Goal: Information Seeking & Learning: Learn about a topic

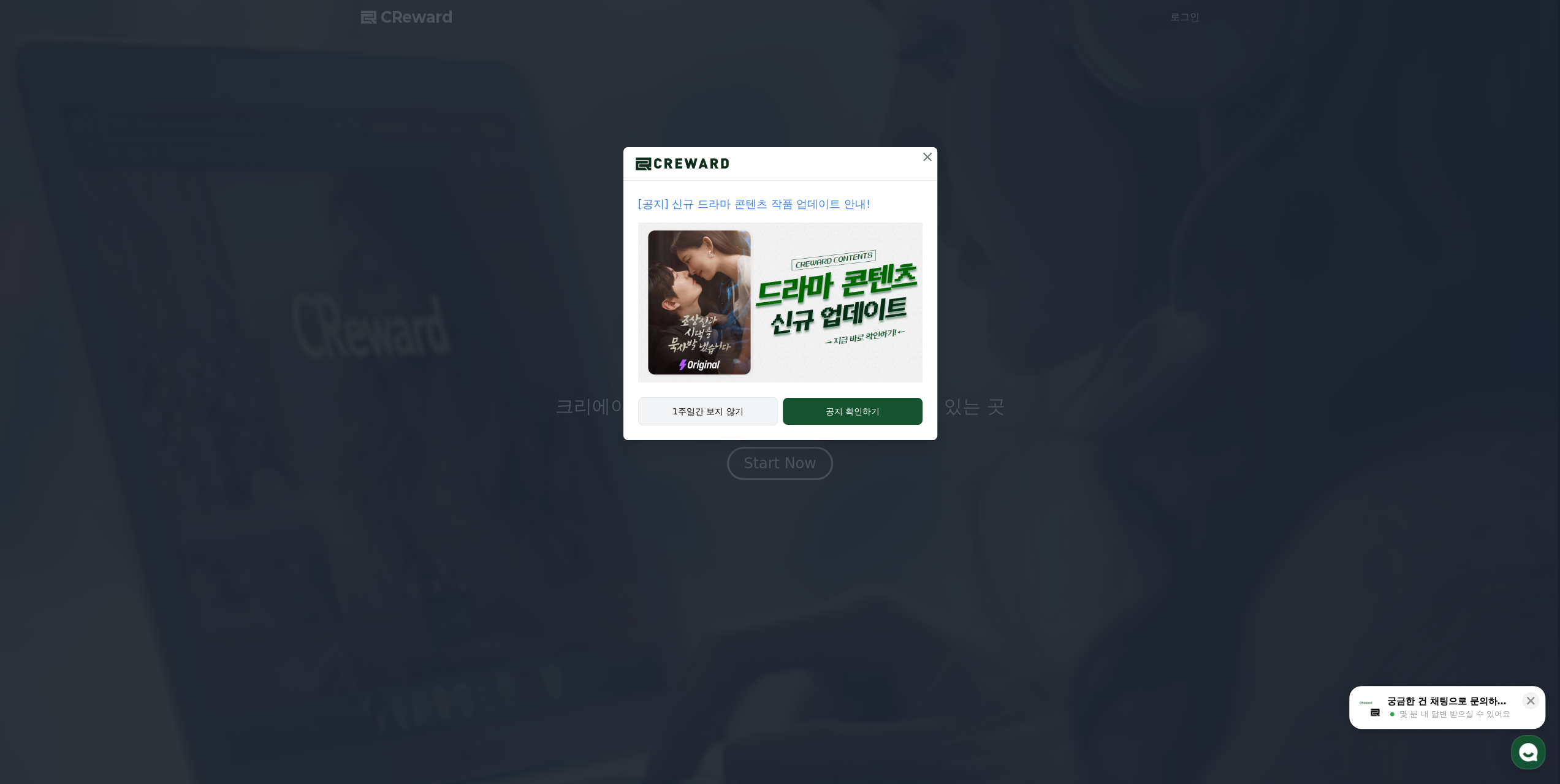
click at [708, 412] on button "1주일간 보지 않기" at bounding box center [709, 412] width 141 height 28
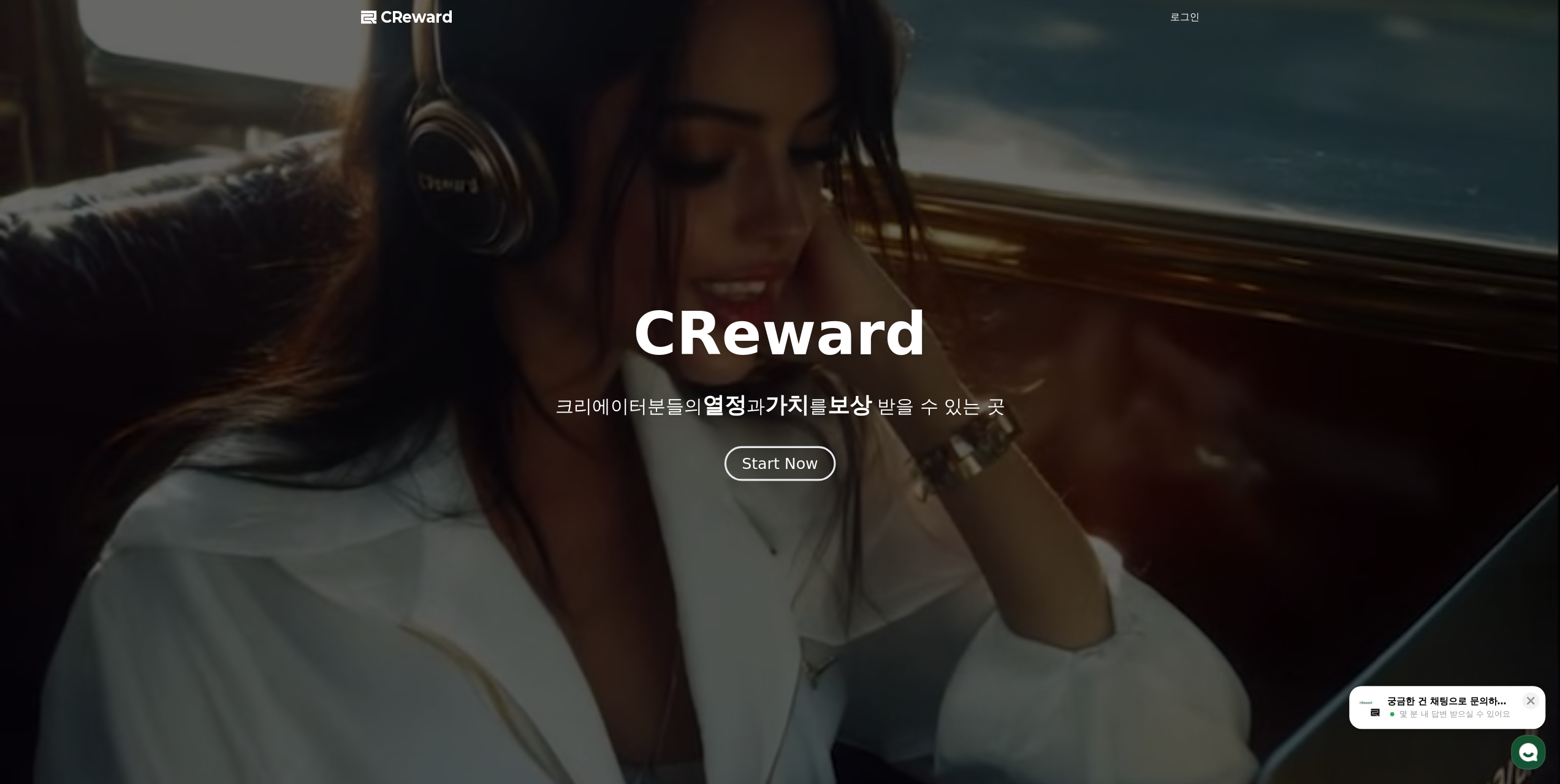
click at [769, 468] on div "Start Now" at bounding box center [780, 463] width 76 height 21
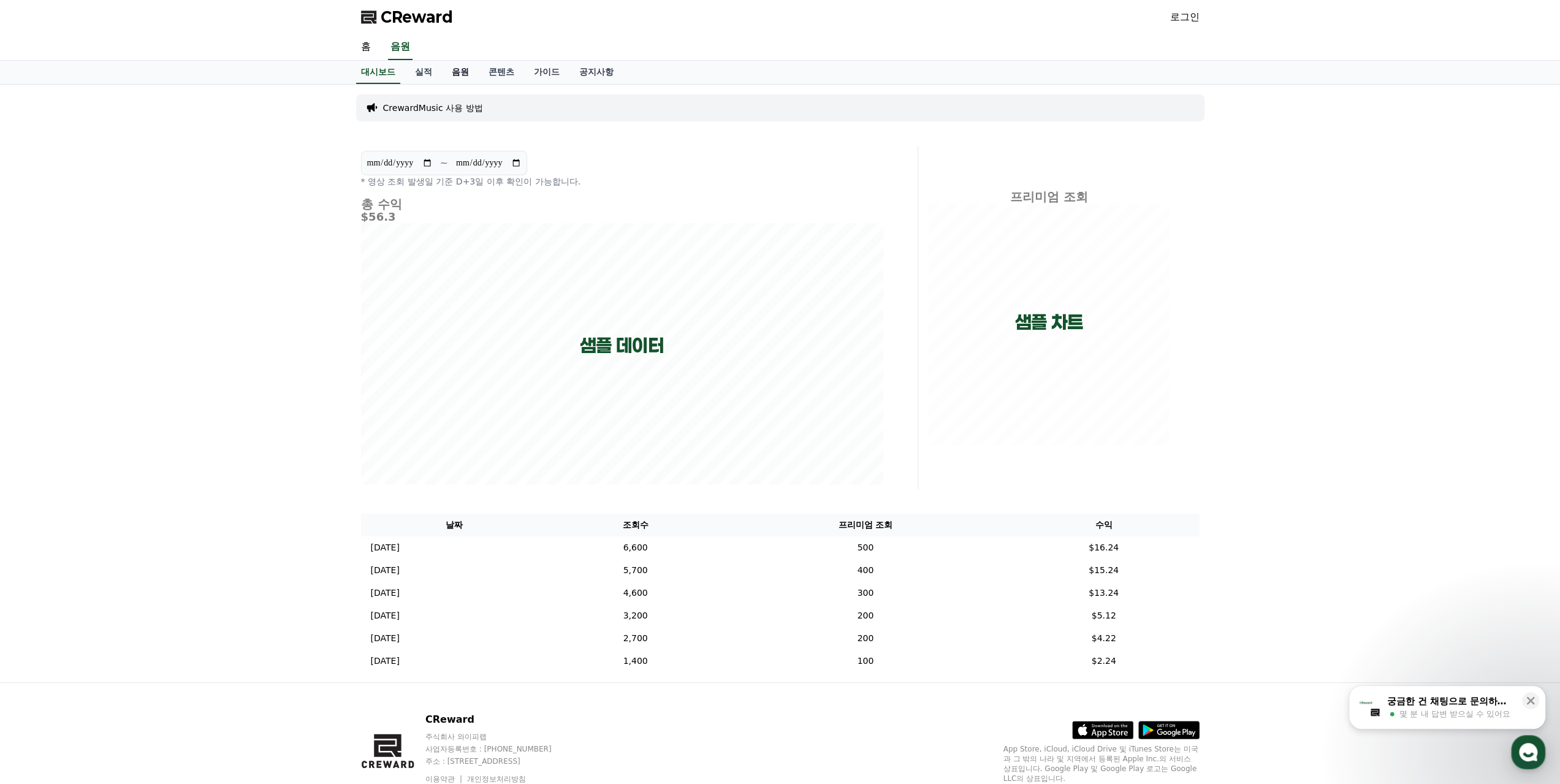
click at [466, 72] on link "음원" at bounding box center [461, 72] width 37 height 23
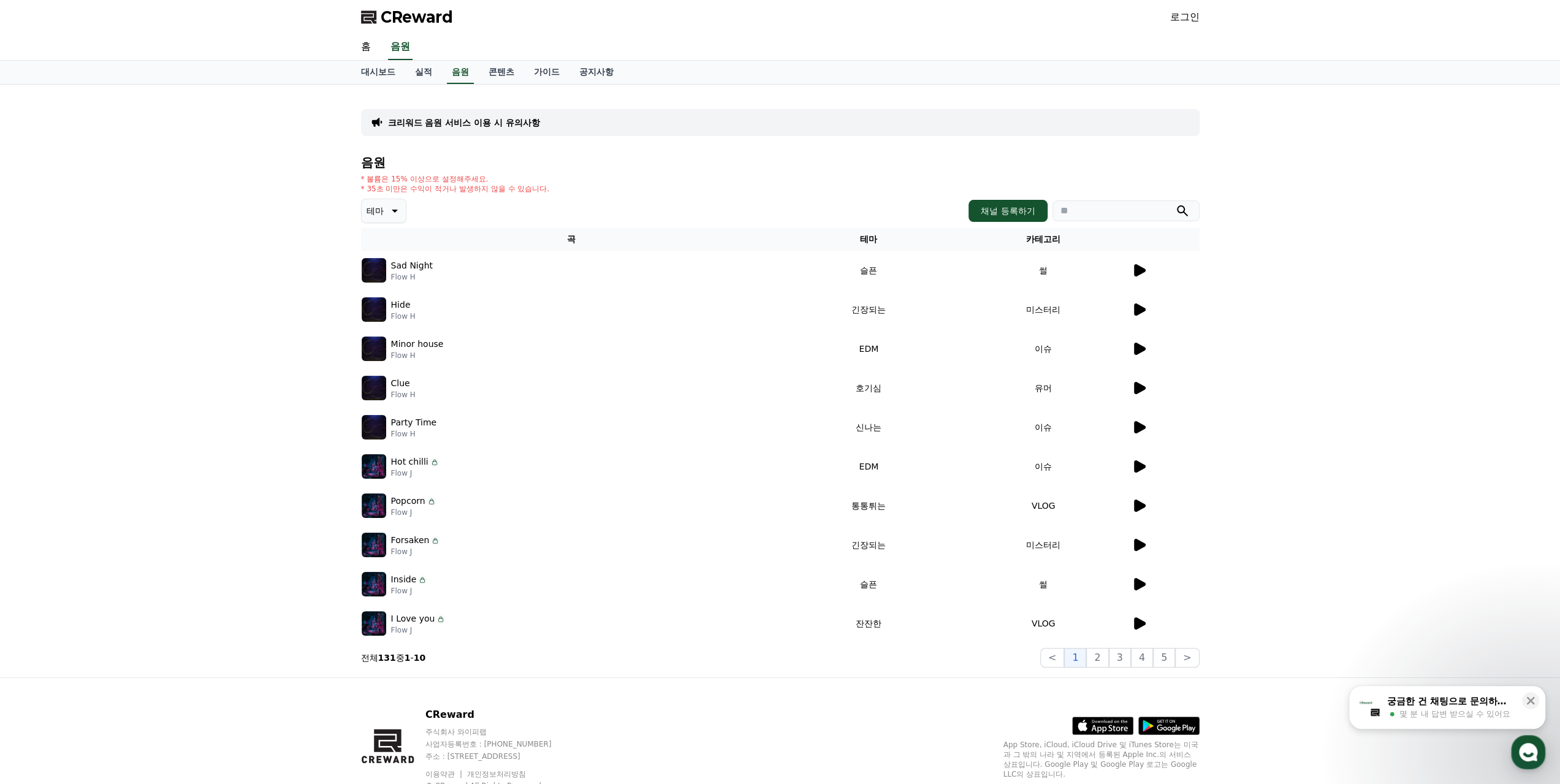
click at [1137, 269] on icon at bounding box center [1140, 270] width 12 height 13
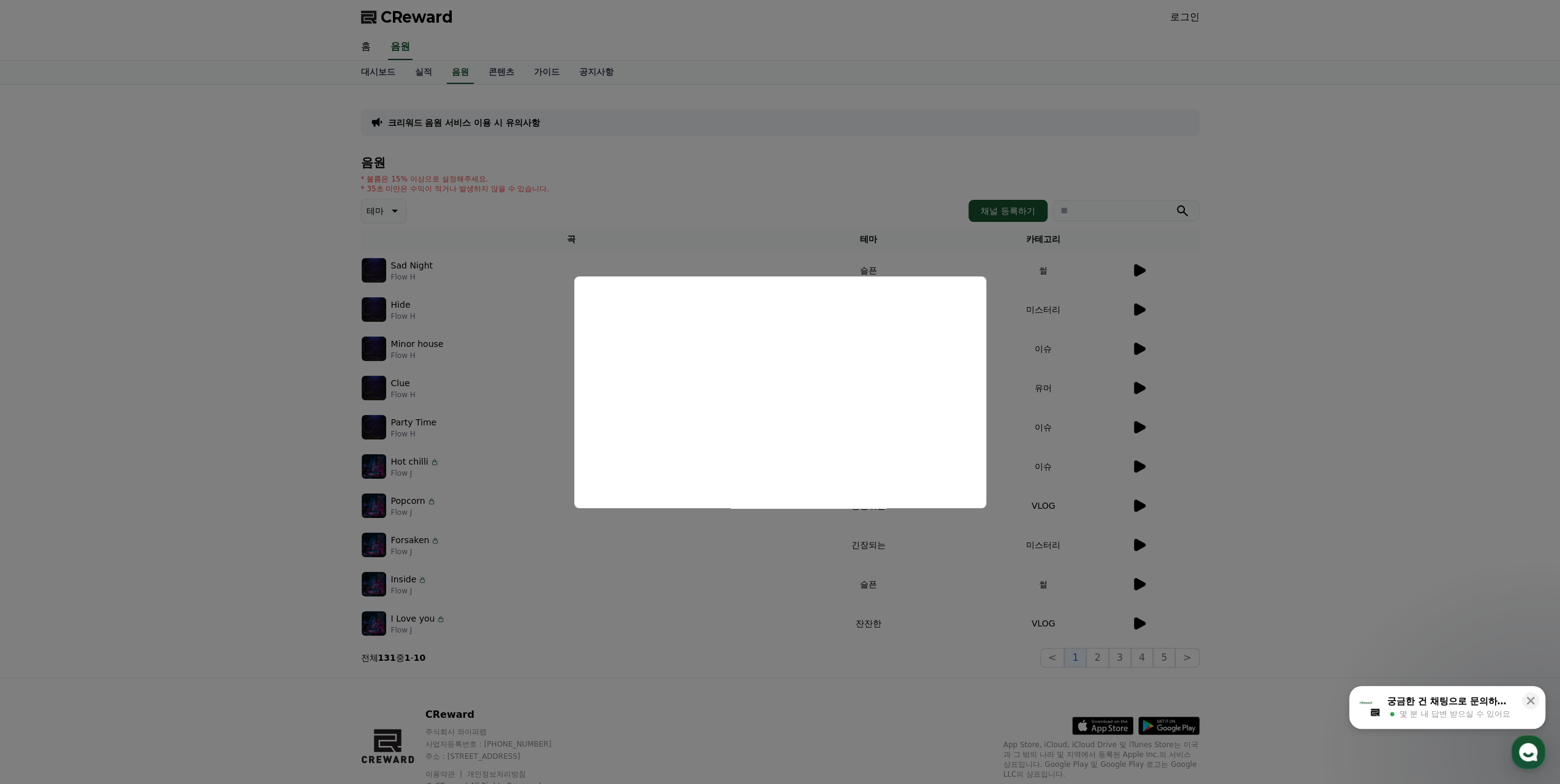
click at [1140, 622] on button "close modal" at bounding box center [780, 392] width 1560 height 784
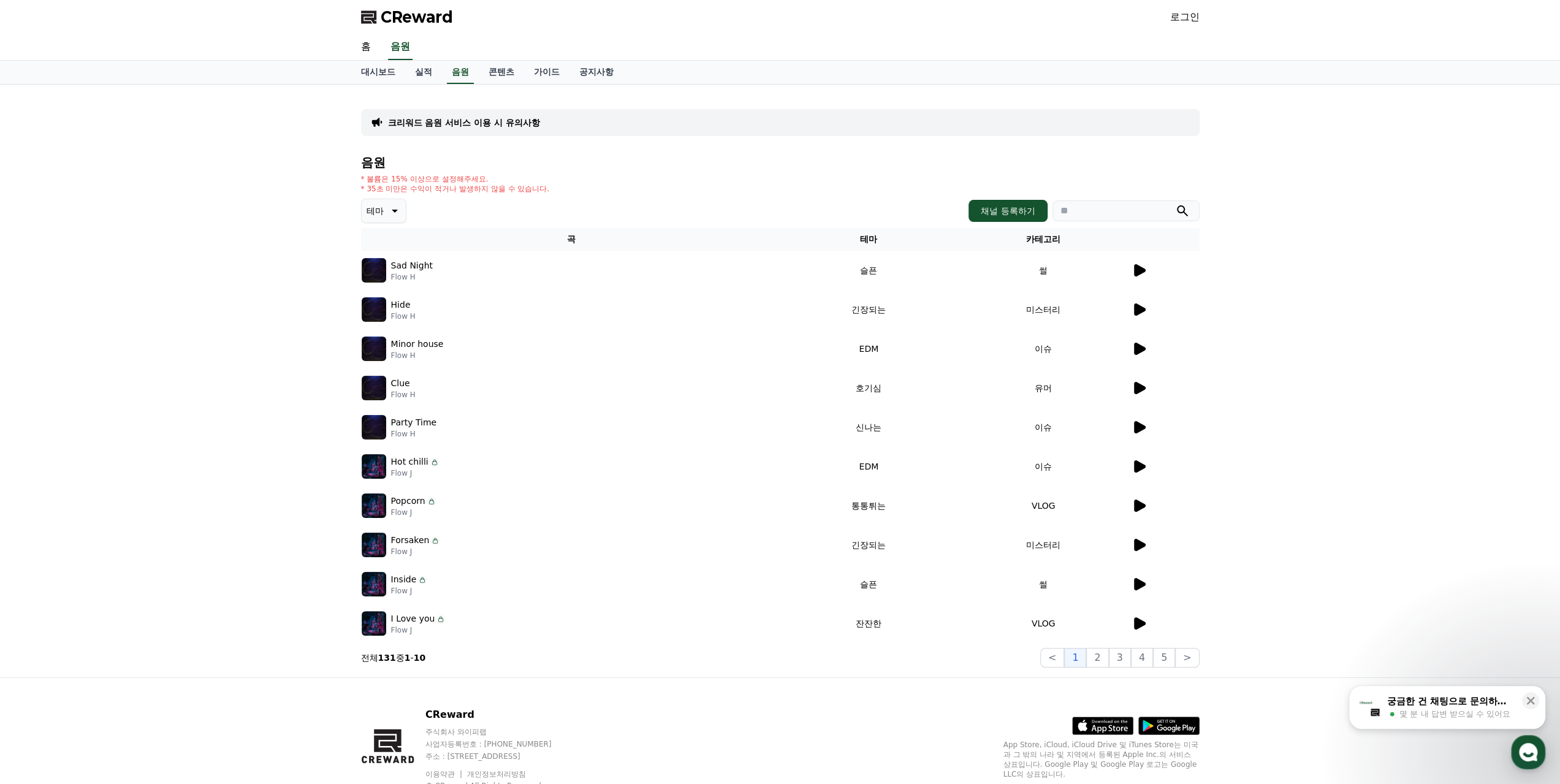
click at [395, 212] on icon at bounding box center [394, 211] width 15 height 15
click at [394, 270] on button "환상적인" at bounding box center [385, 275] width 44 height 27
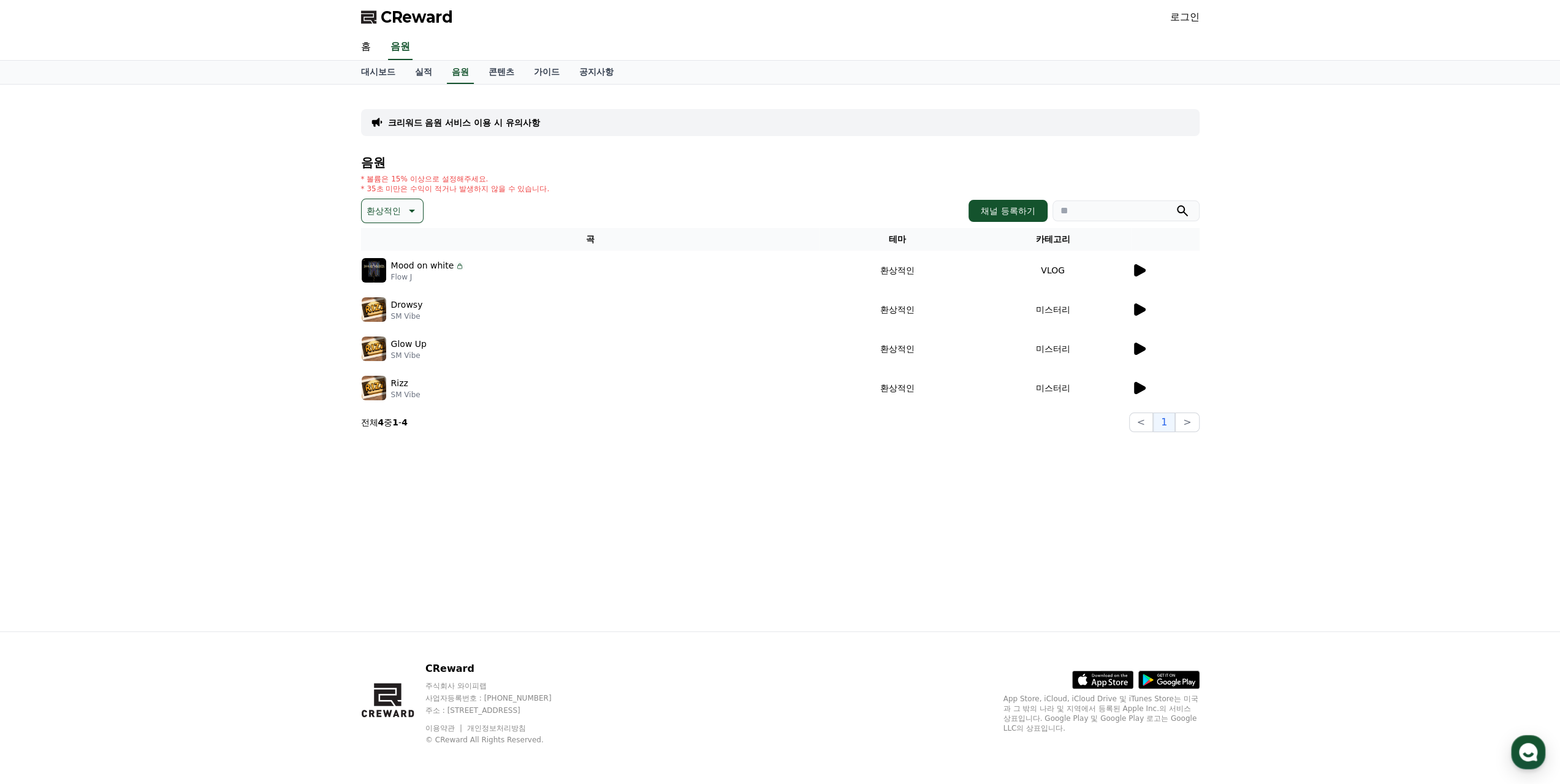
click at [1139, 272] on icon at bounding box center [1140, 270] width 12 height 13
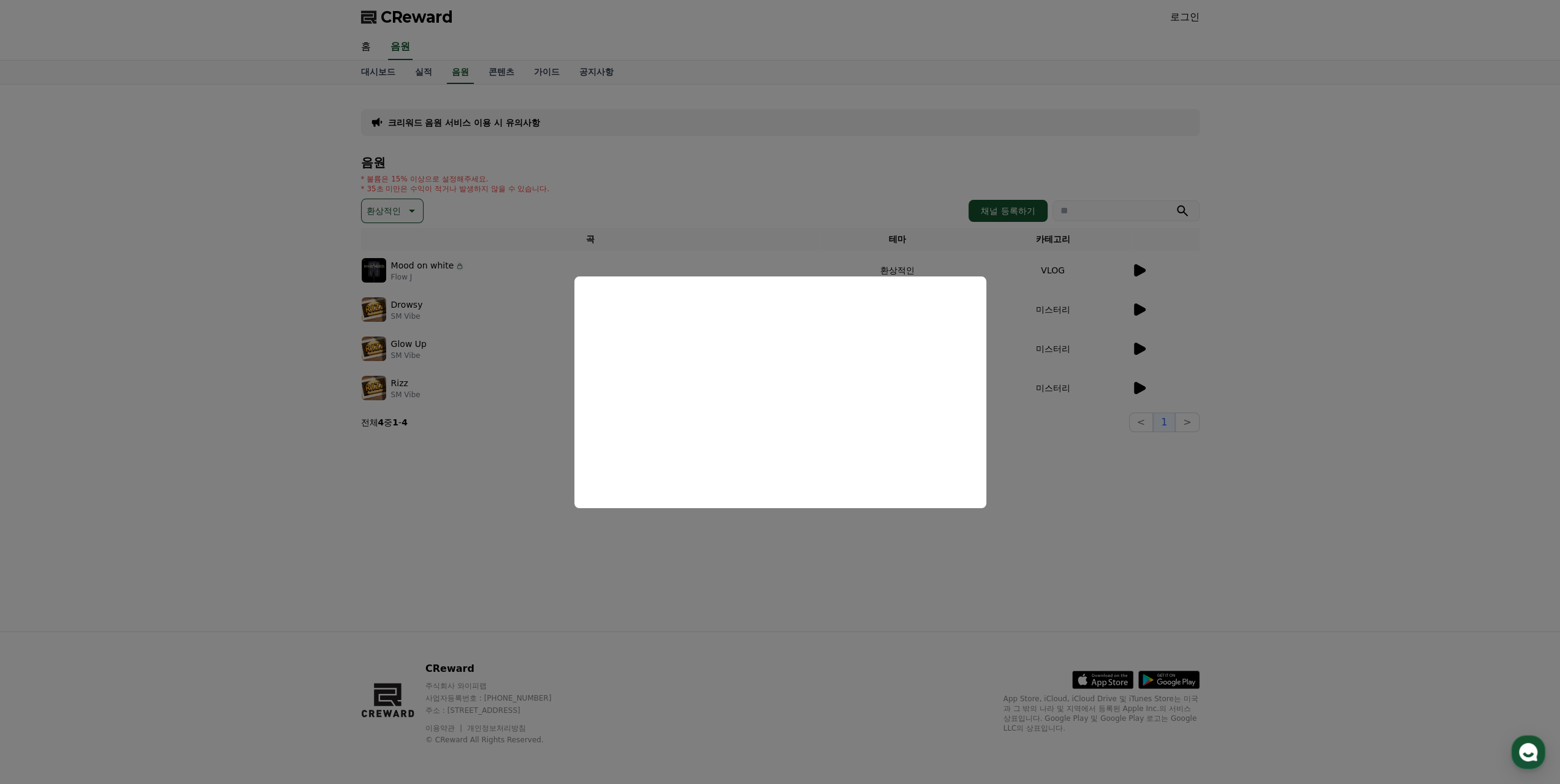
click at [377, 314] on button "close modal" at bounding box center [780, 392] width 1560 height 784
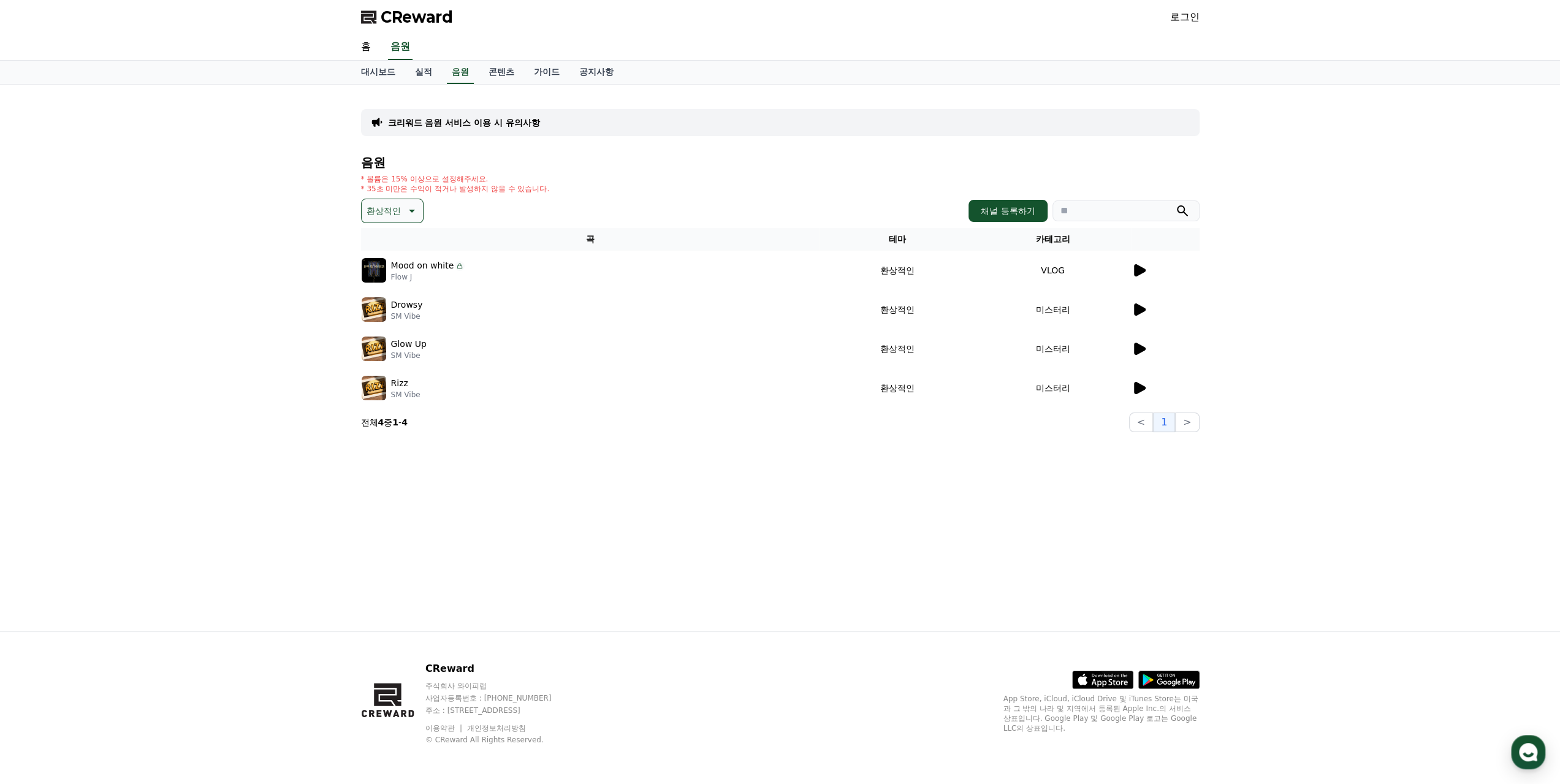
click at [1136, 309] on icon at bounding box center [1140, 309] width 12 height 13
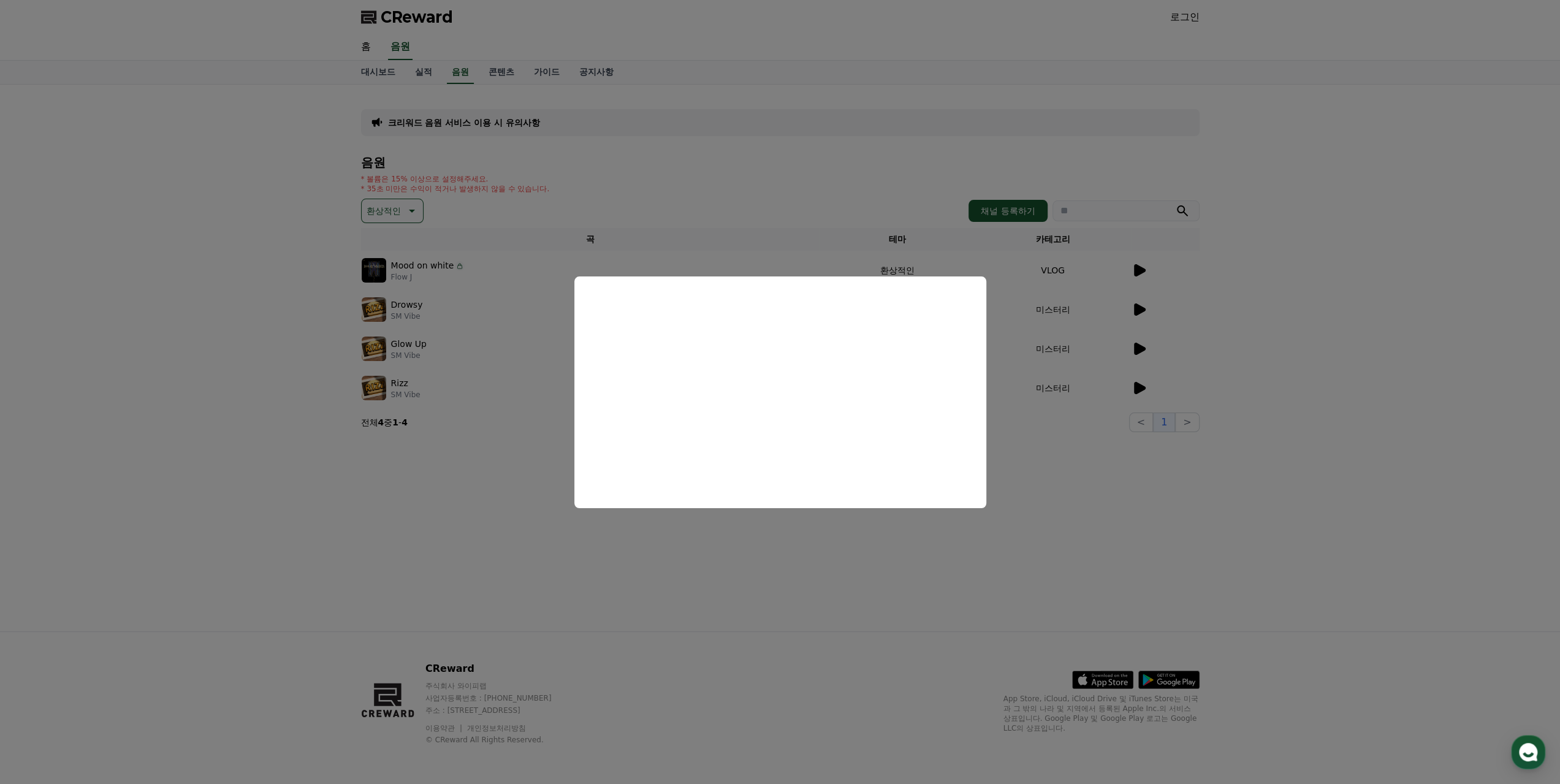
click at [398, 213] on button "close modal" at bounding box center [780, 392] width 1560 height 784
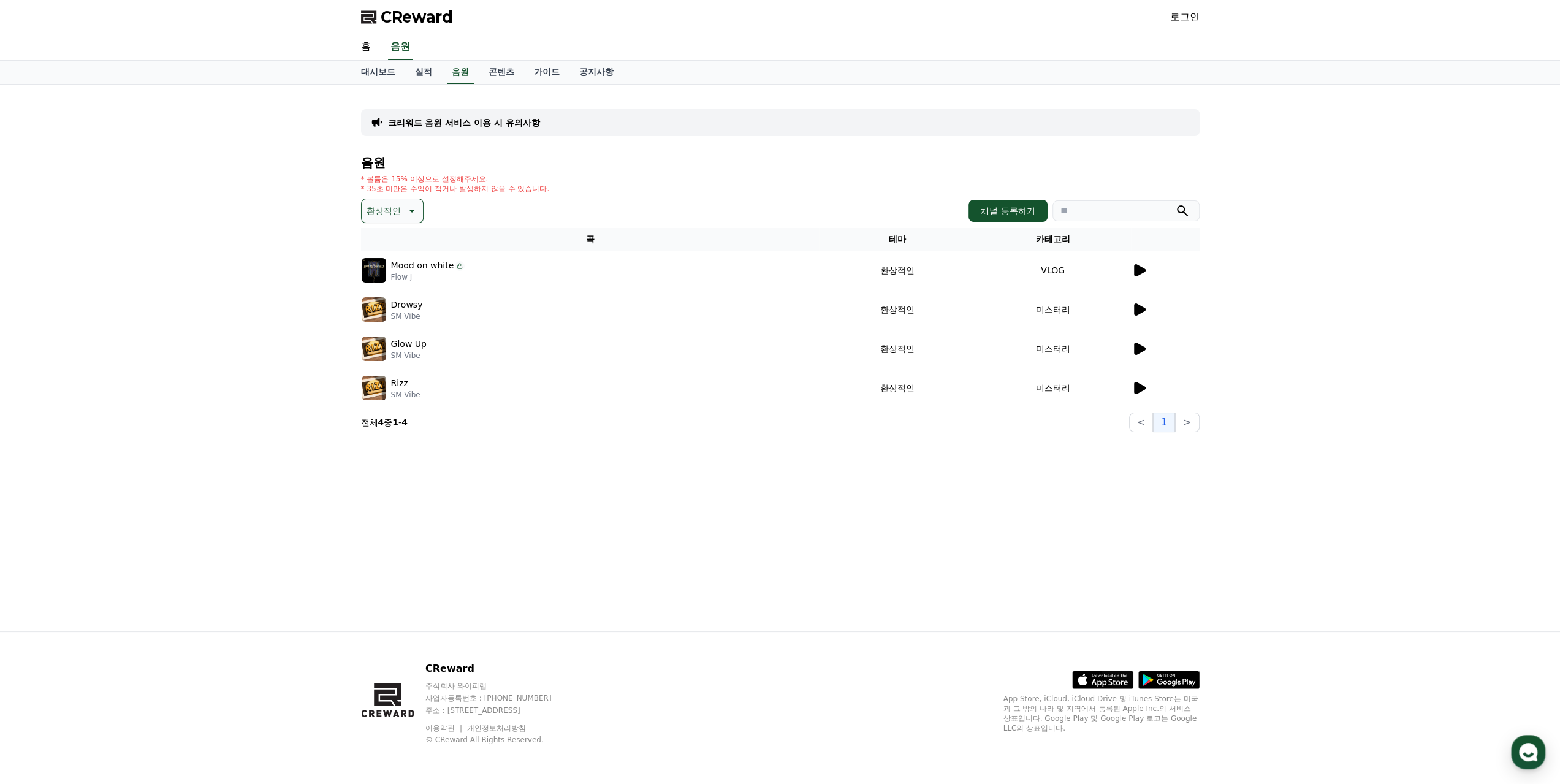
click at [392, 213] on p "환상적인" at bounding box center [384, 210] width 34 height 17
click at [386, 317] on button "긴장되는" at bounding box center [385, 312] width 44 height 27
click at [1143, 386] on icon at bounding box center [1140, 388] width 12 height 13
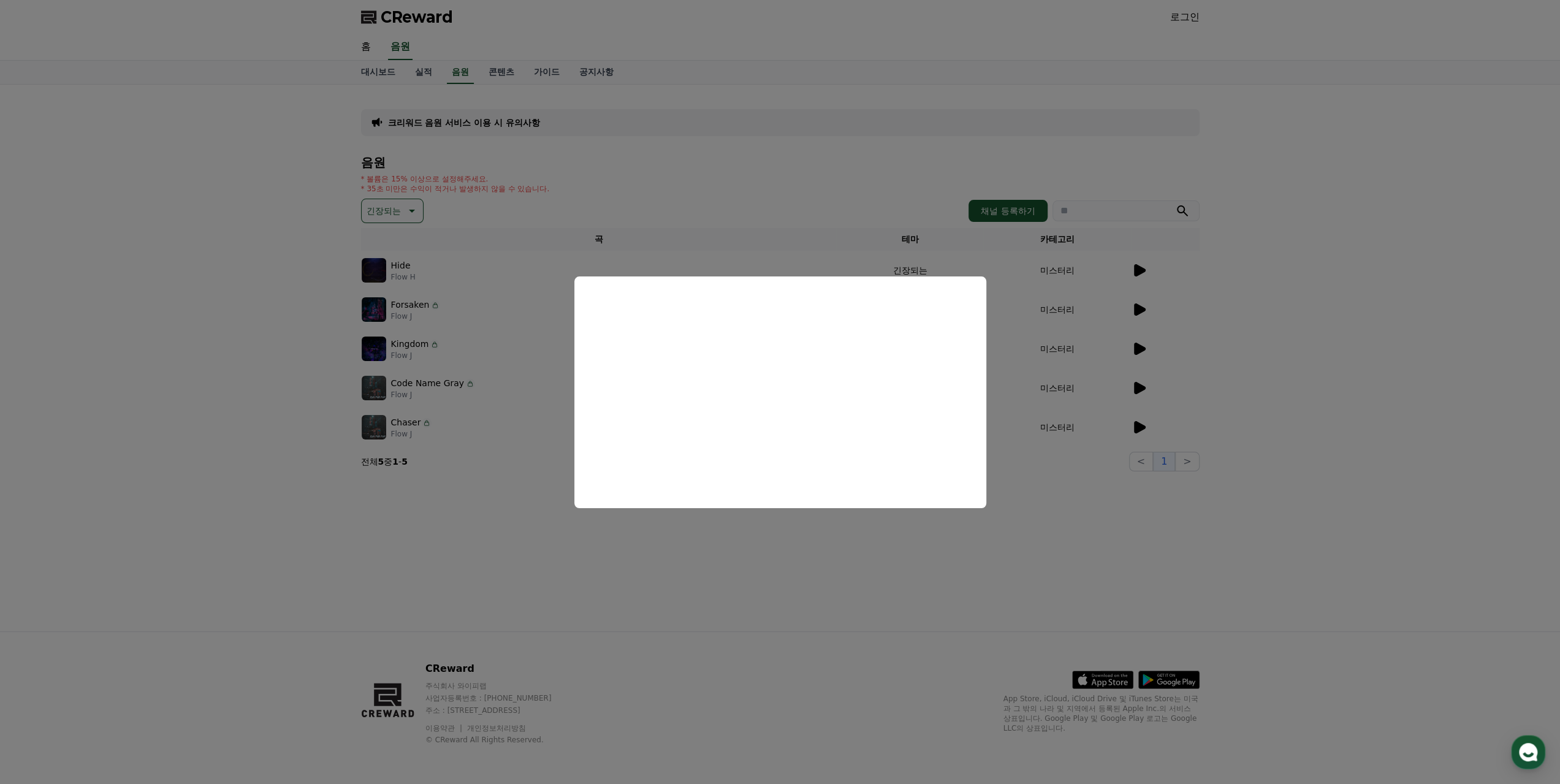
click at [1136, 272] on button "close modal" at bounding box center [780, 392] width 1560 height 784
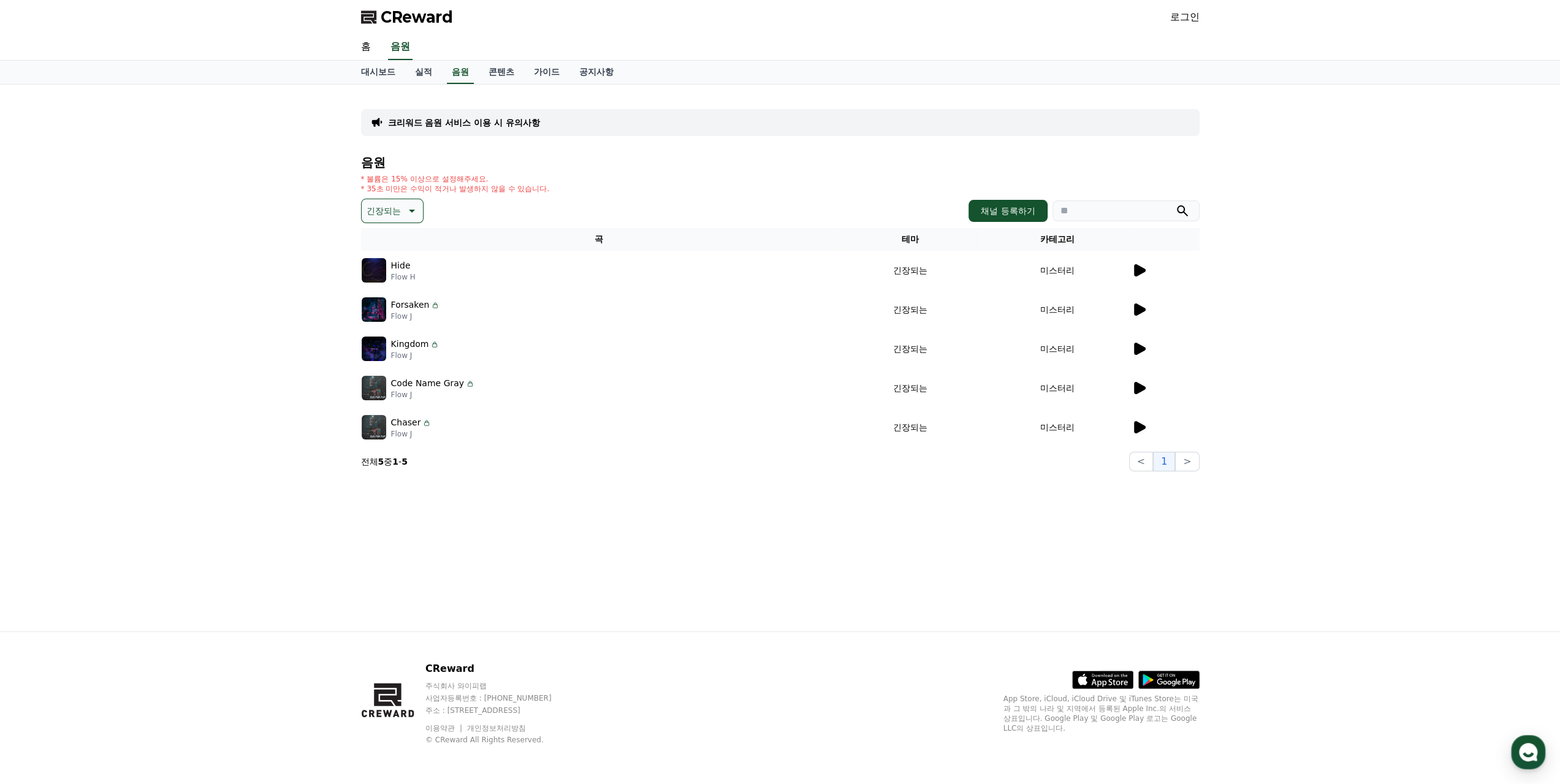
click at [1138, 269] on icon at bounding box center [1140, 270] width 12 height 13
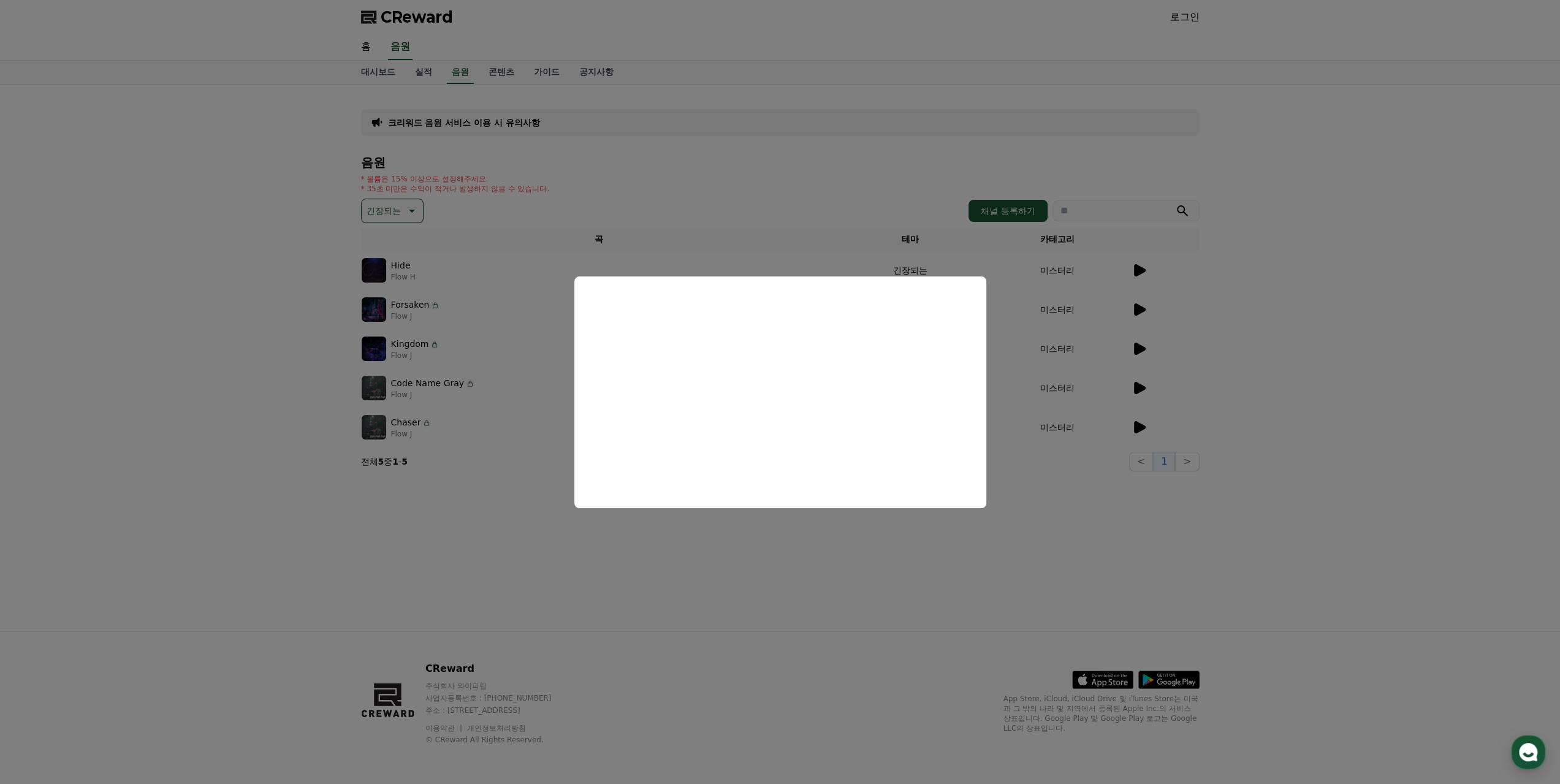
click at [1327, 324] on button "close modal" at bounding box center [780, 392] width 1560 height 784
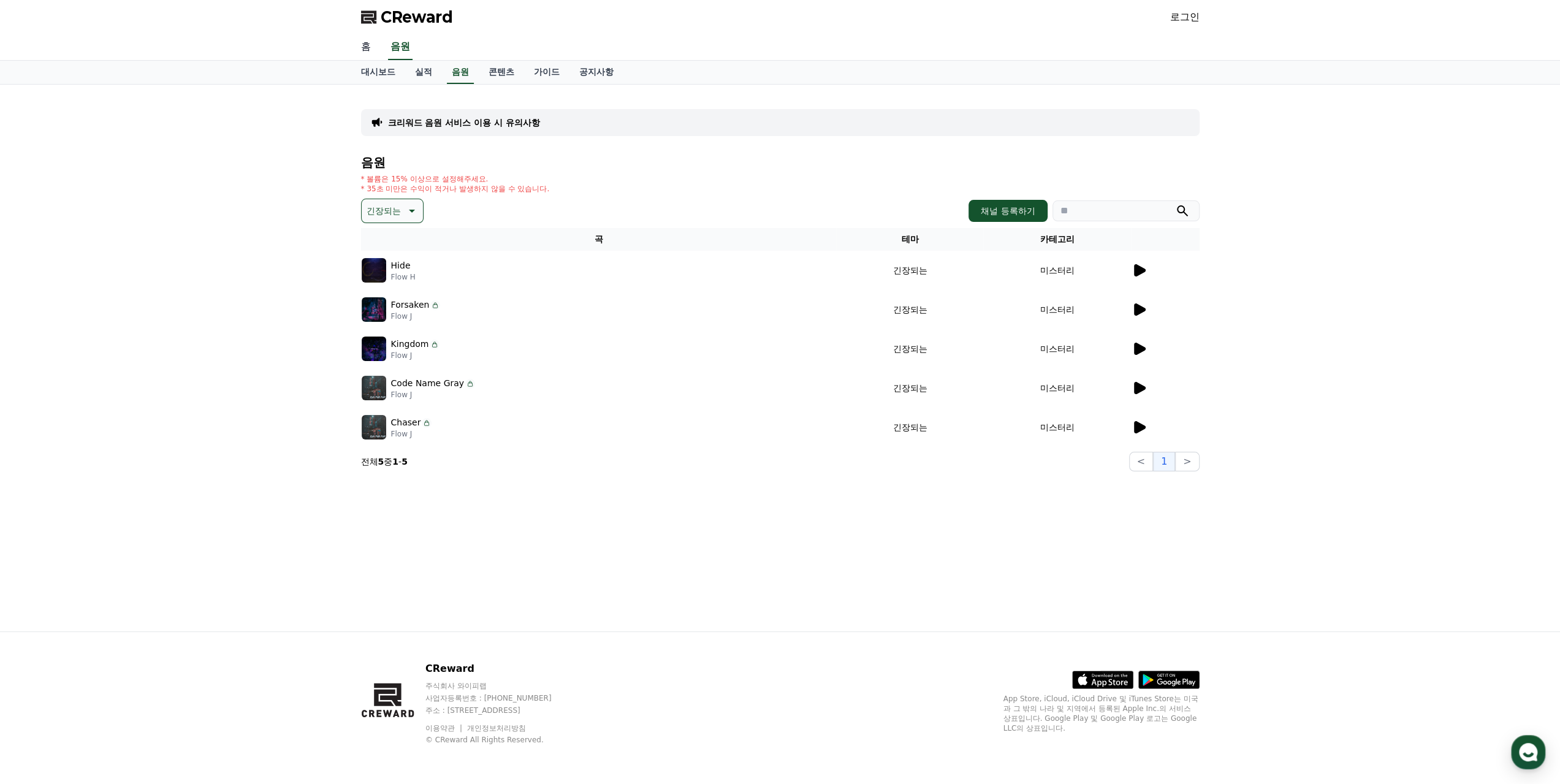
click at [366, 51] on link "홈" at bounding box center [366, 47] width 30 height 26
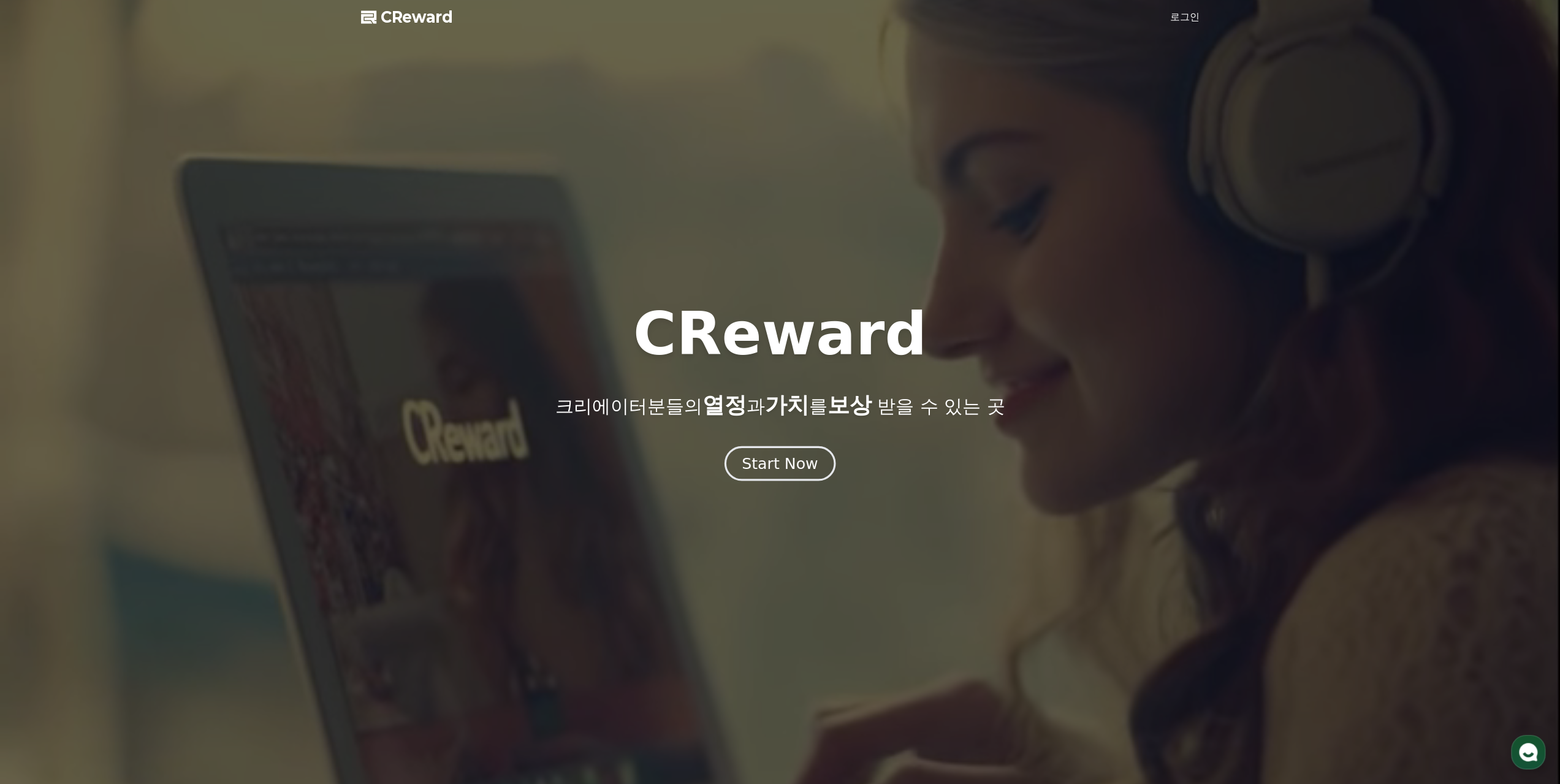
click at [800, 464] on div "Start Now" at bounding box center [780, 463] width 76 height 21
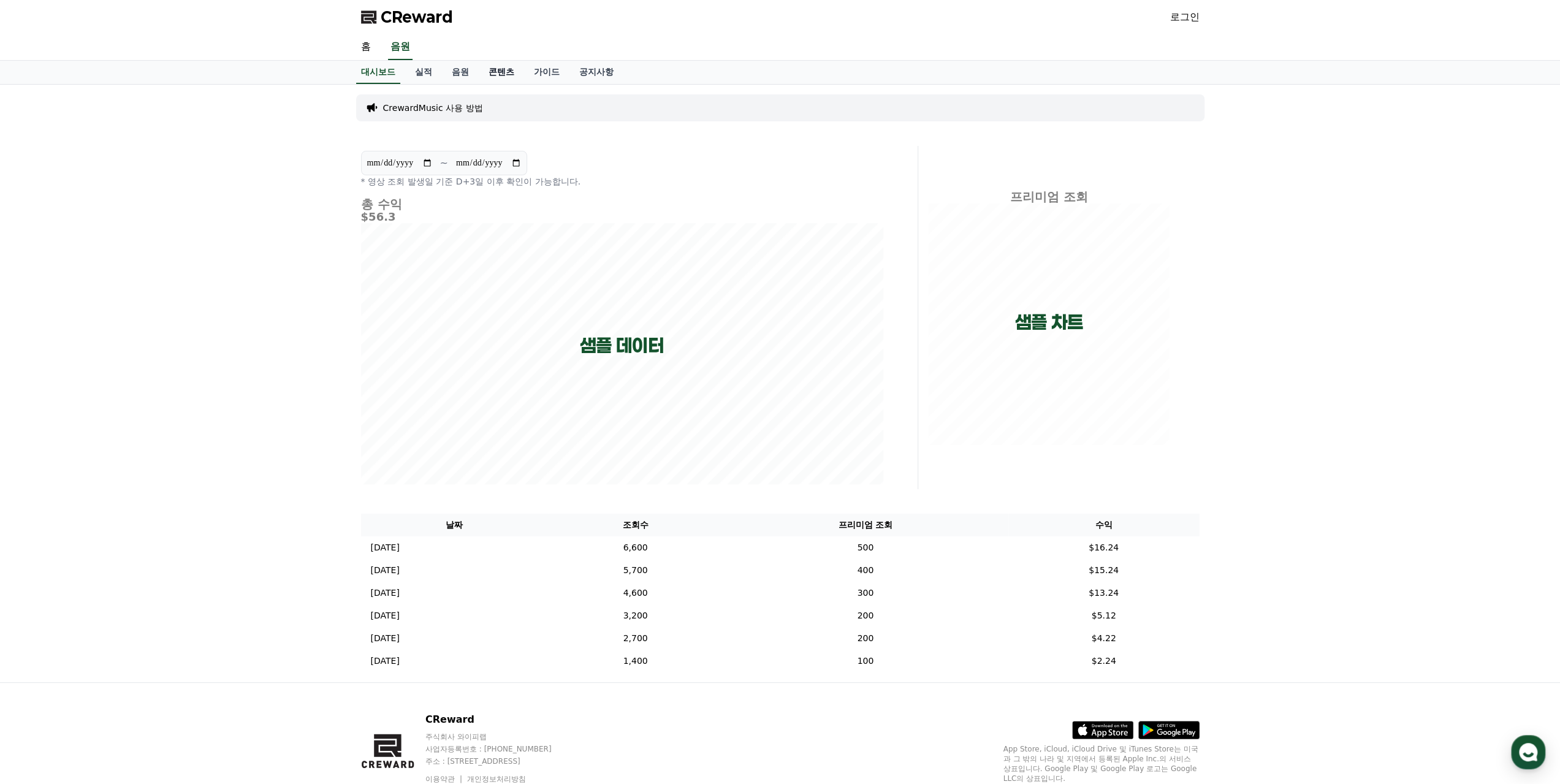
click at [504, 70] on link "콘텐츠" at bounding box center [501, 72] width 45 height 23
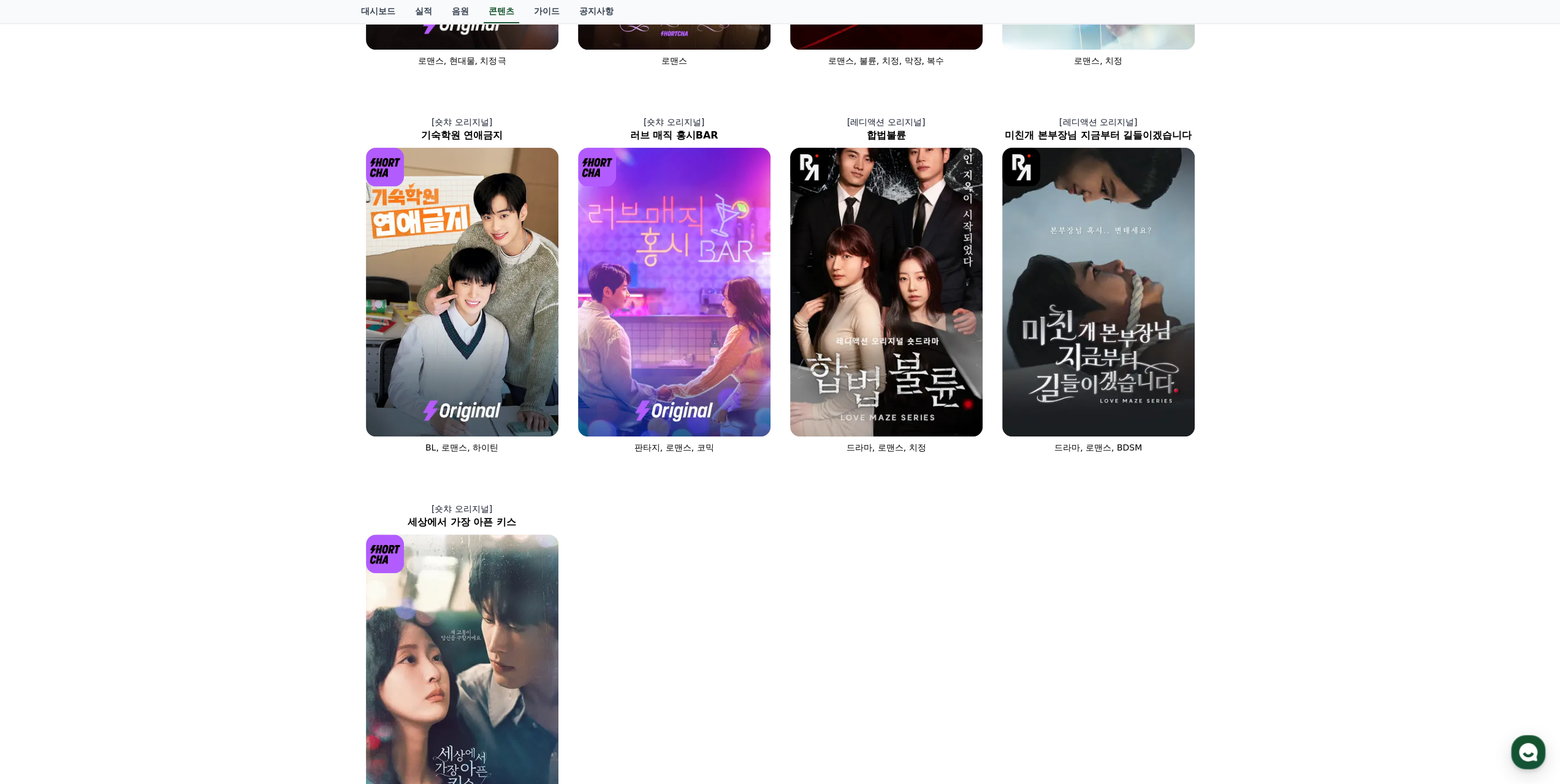
scroll to position [163, 0]
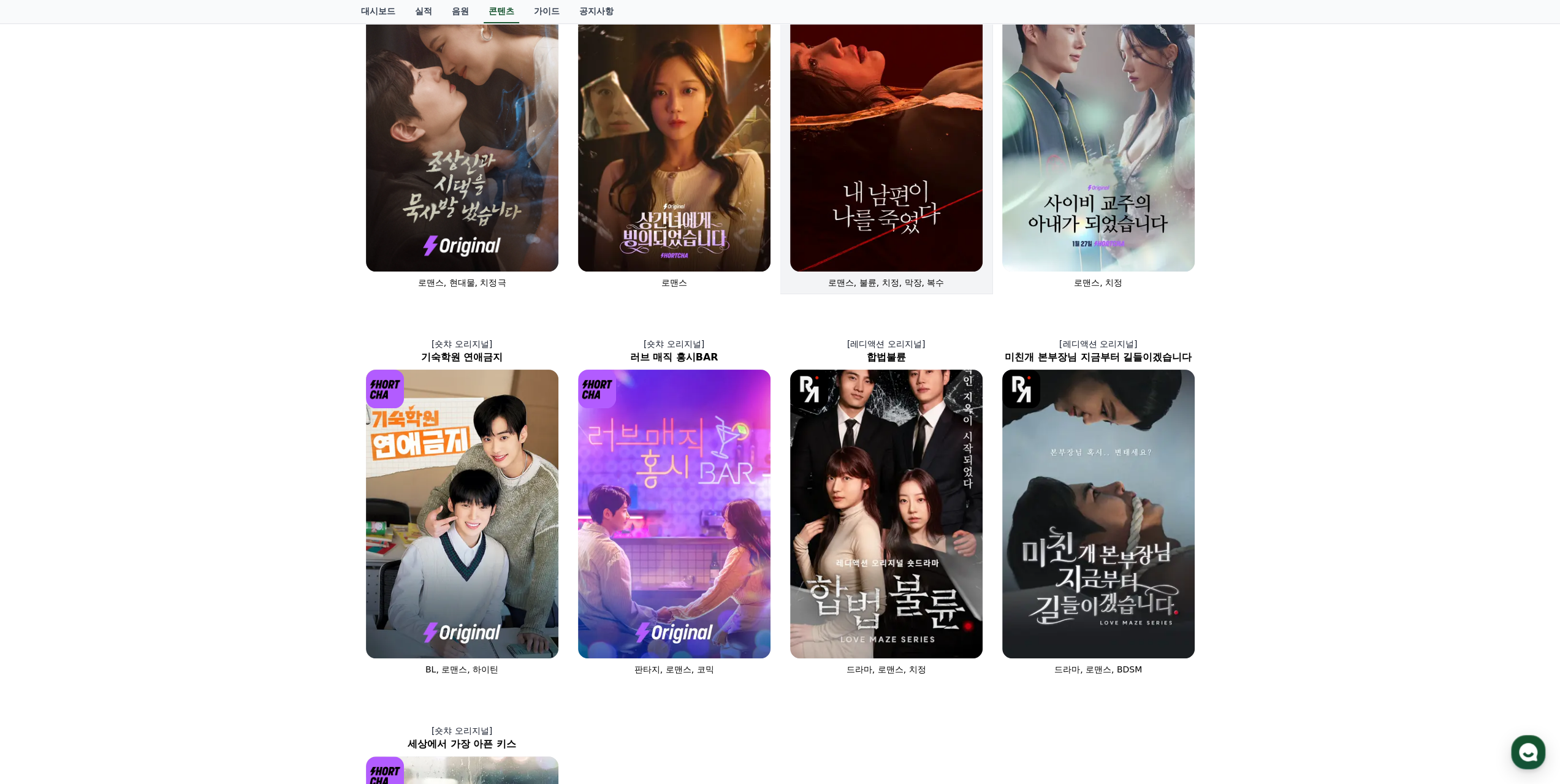
click at [931, 186] on img at bounding box center [886, 127] width 193 height 289
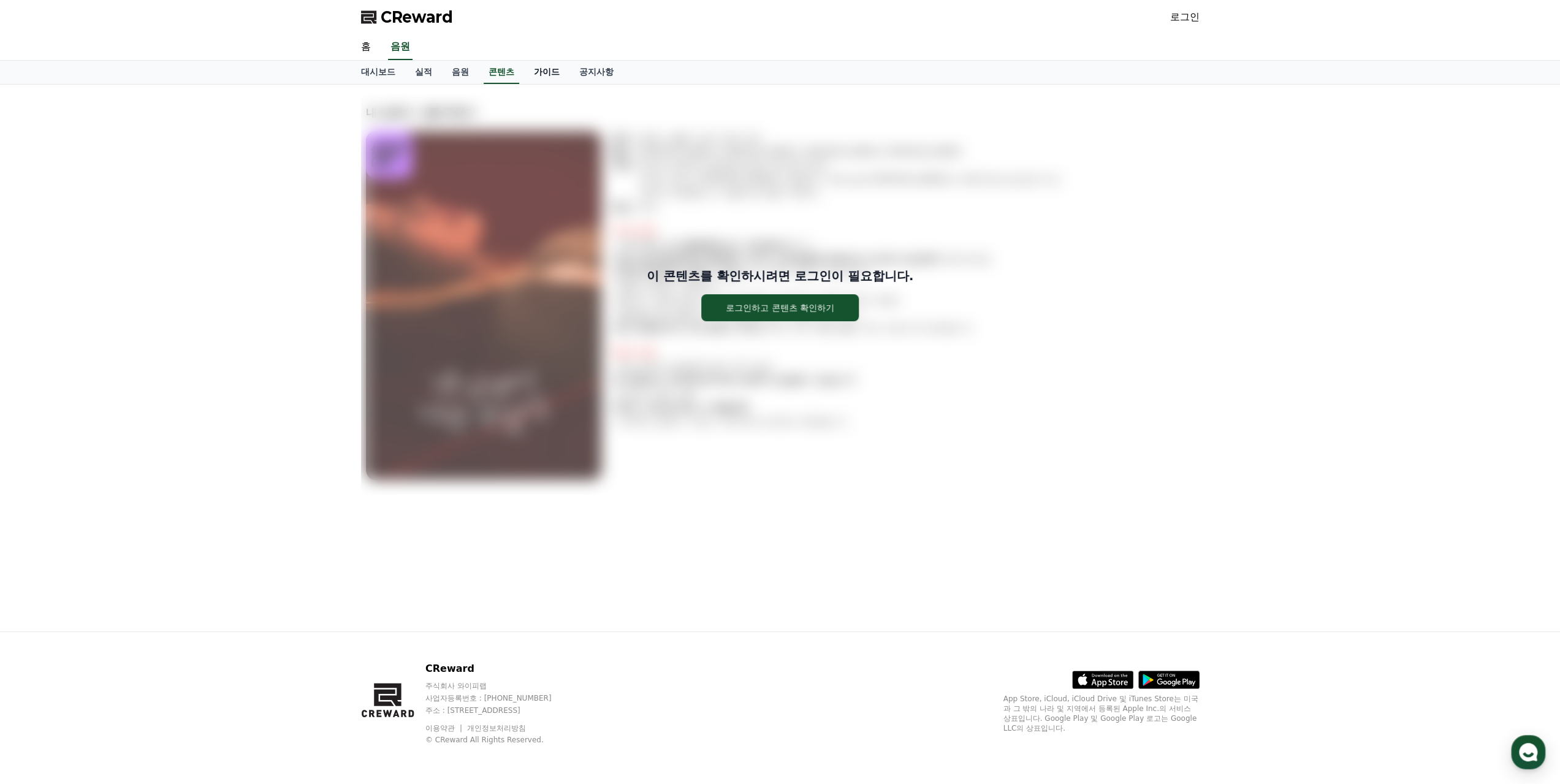
click at [535, 67] on link "가이드" at bounding box center [546, 72] width 45 height 23
click at [621, 71] on link "공지사항" at bounding box center [596, 72] width 54 height 23
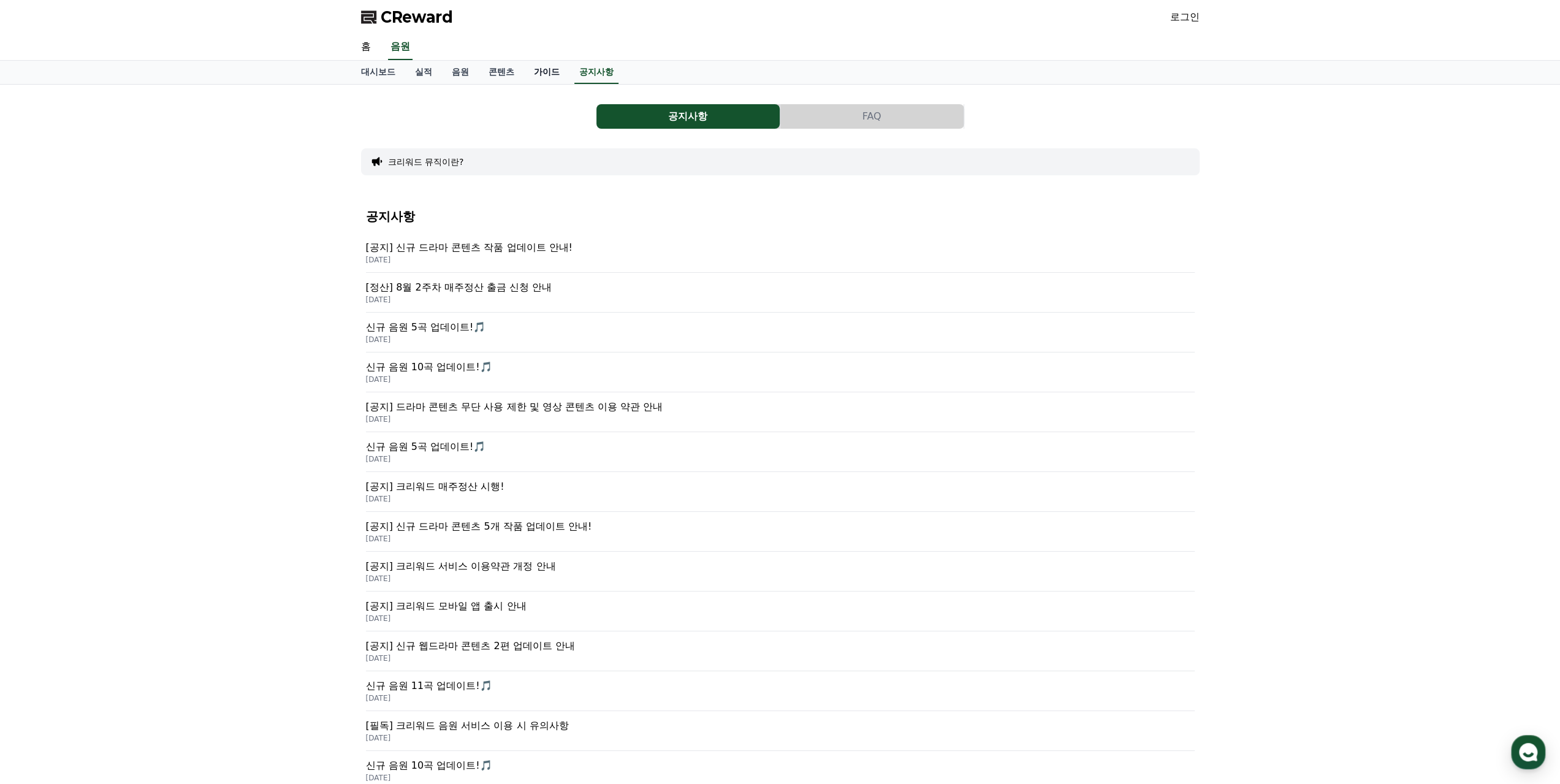
click at [542, 72] on link "가이드" at bounding box center [546, 72] width 45 height 23
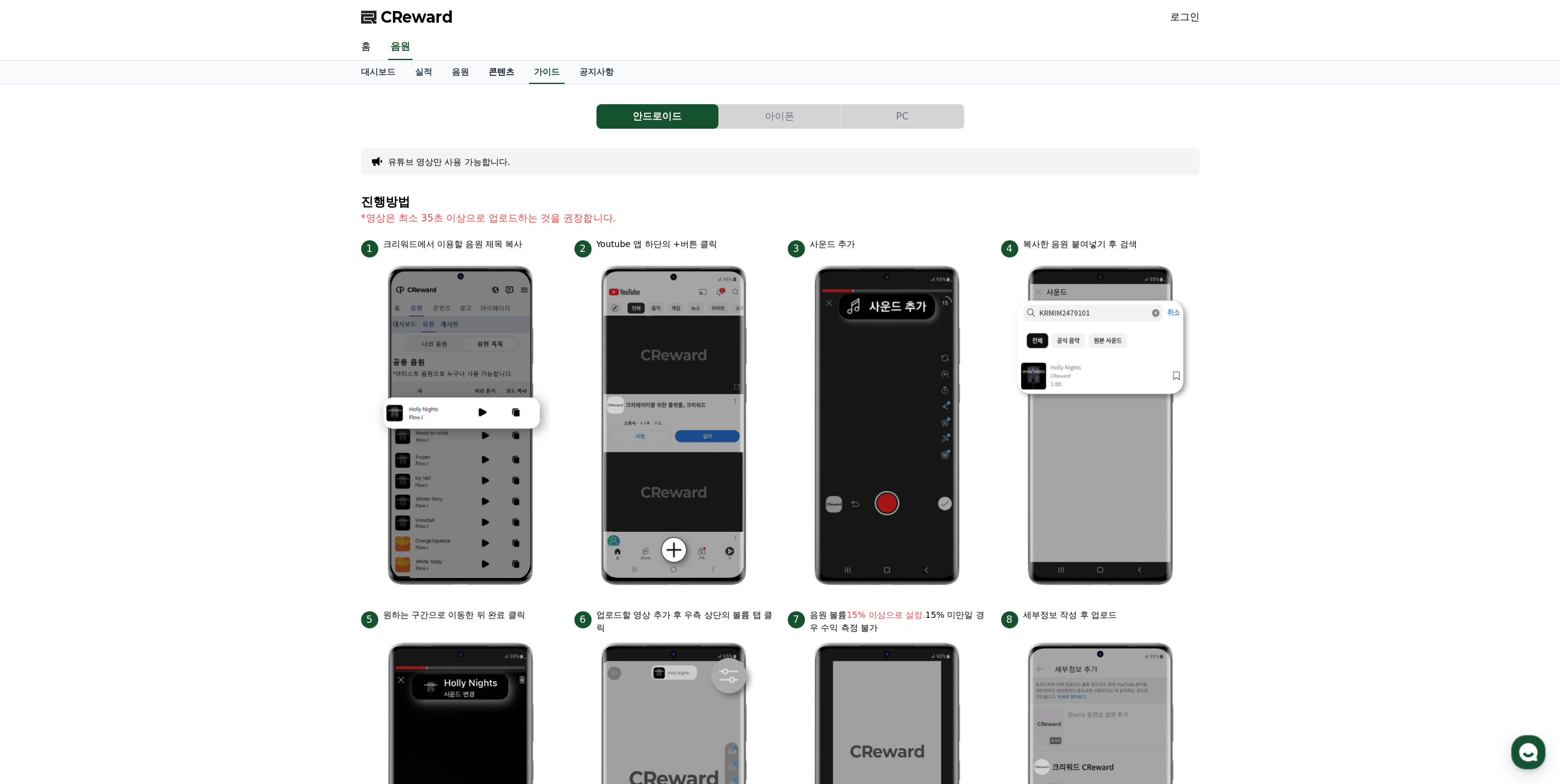
click at [498, 73] on link "콘텐츠" at bounding box center [501, 72] width 45 height 23
